Goal: Information Seeking & Learning: Find specific fact

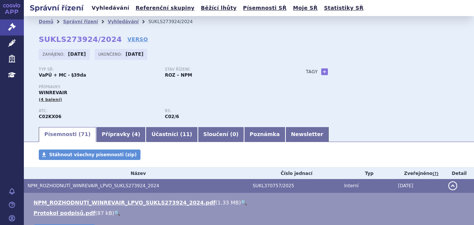
click at [109, 4] on link "Vyhledávání" at bounding box center [111, 8] width 42 height 10
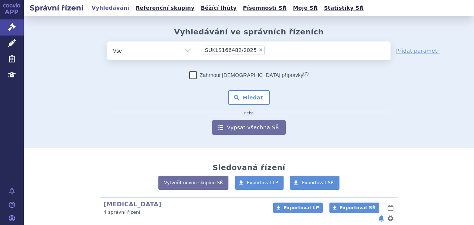
paste input "SUKLS166482/2025"
type input "SUKLS166482/2025"
click at [258, 99] on button "Hledat" at bounding box center [249, 97] width 42 height 15
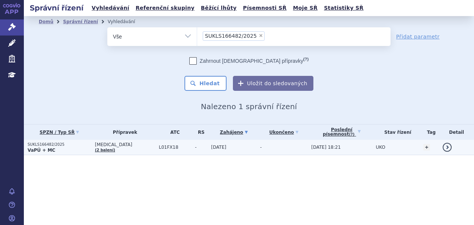
click at [58, 148] on p "VaPÚ + MC" at bounding box center [60, 150] width 64 height 6
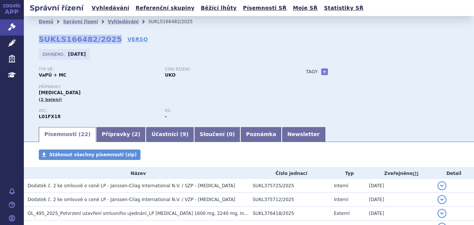
drag, startPoint x: 40, startPoint y: 37, endPoint x: 107, endPoint y: 38, distance: 67.5
click at [107, 38] on div "Domů Správní řízení Vyhledávání SUKLS166482/2025 SUKLS166482/2025 VERSO Zahájen…" at bounding box center [249, 76] width 451 height 98
copy strong "SUKLS166482/2025"
